Goal: Navigation & Orientation: Find specific page/section

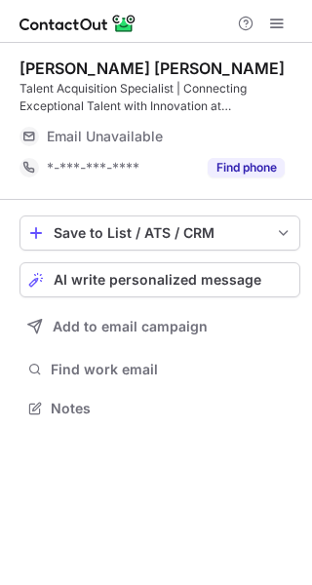
scroll to position [395, 312]
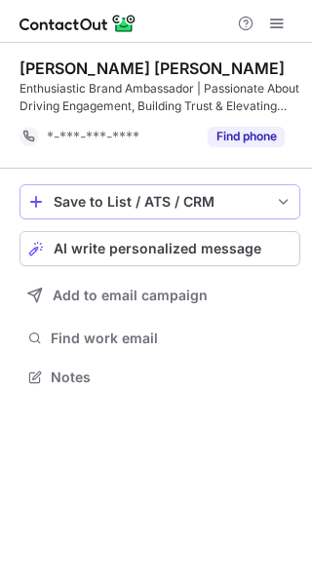
scroll to position [364, 312]
